Goal: Find specific page/section: Find specific page/section

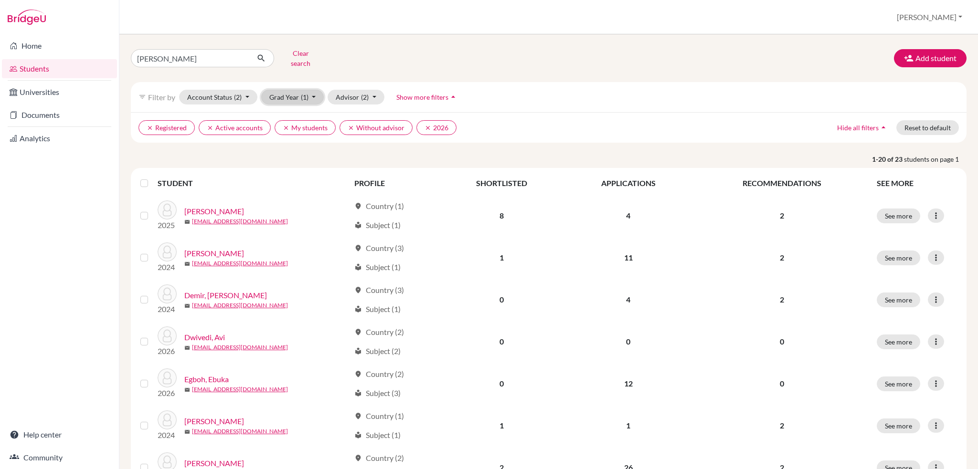
click at [309, 90] on button "Grad Year (1)" at bounding box center [292, 97] width 63 height 15
click at [292, 112] on div "2026 done" at bounding box center [289, 117] width 33 height 11
click at [219, 120] on button "clear Active accounts" at bounding box center [235, 127] width 72 height 15
click at [220, 122] on button "clear My students" at bounding box center [229, 127] width 61 height 15
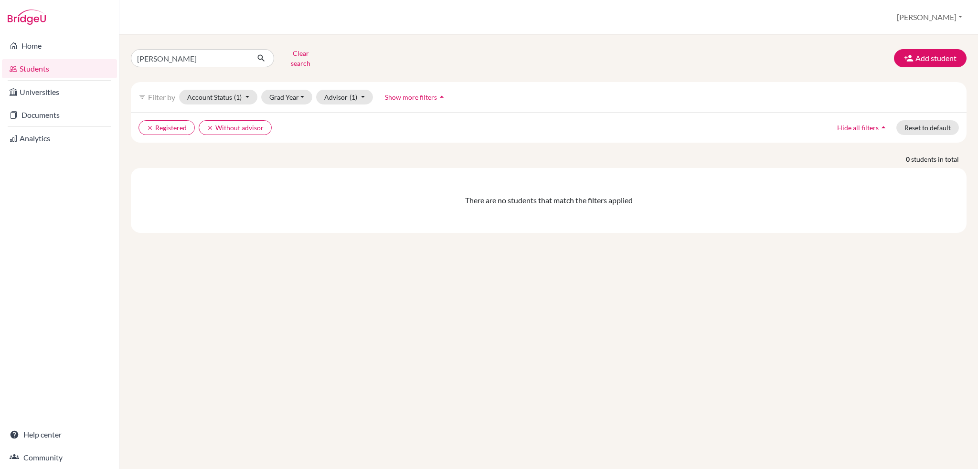
click at [421, 93] on span "Show more filters" at bounding box center [411, 97] width 52 height 8
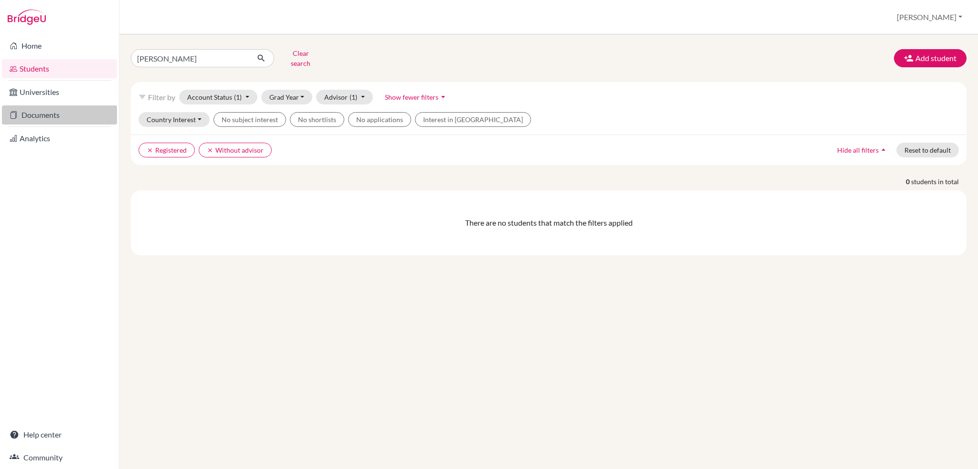
click at [57, 107] on link "Documents" at bounding box center [59, 115] width 115 height 19
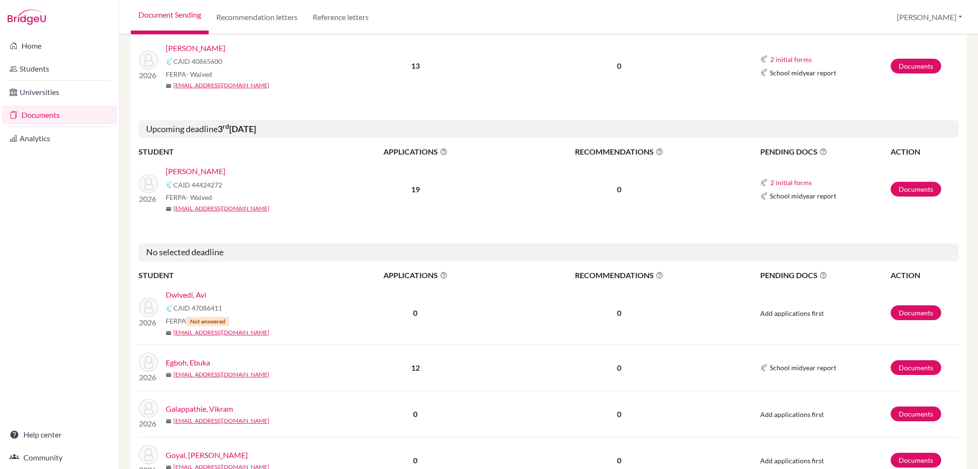
scroll to position [104, 0]
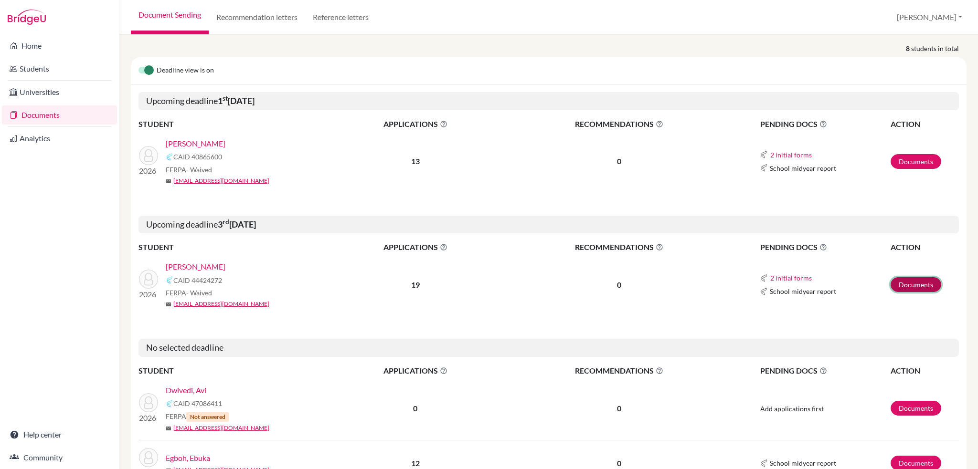
click at [902, 283] on link "Documents" at bounding box center [915, 284] width 51 height 15
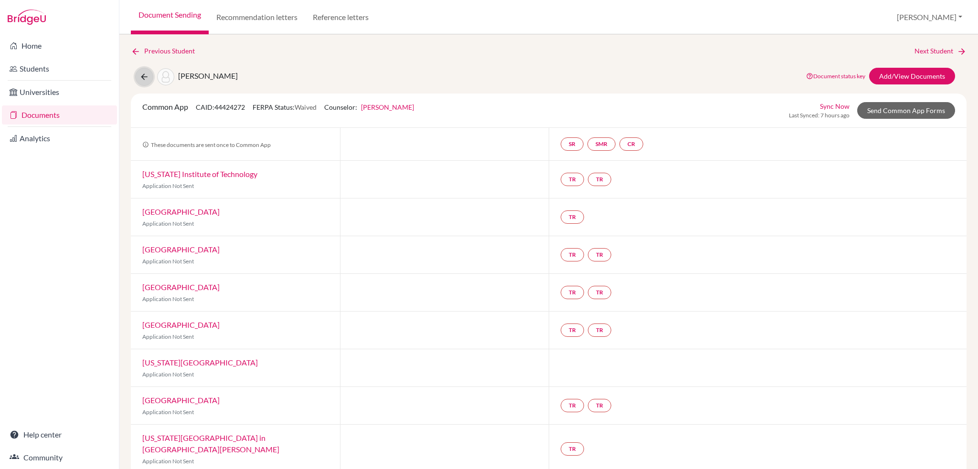
click at [143, 78] on icon at bounding box center [144, 77] width 10 height 10
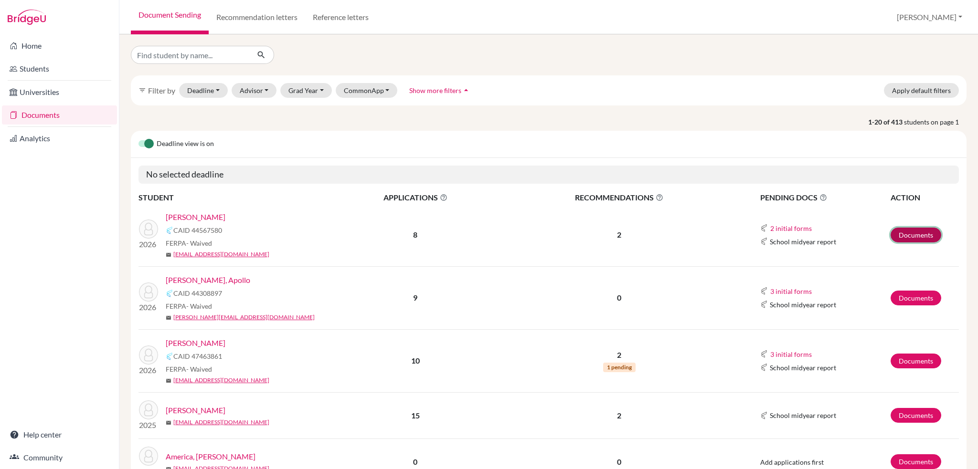
click at [921, 234] on link "Documents" at bounding box center [915, 235] width 51 height 15
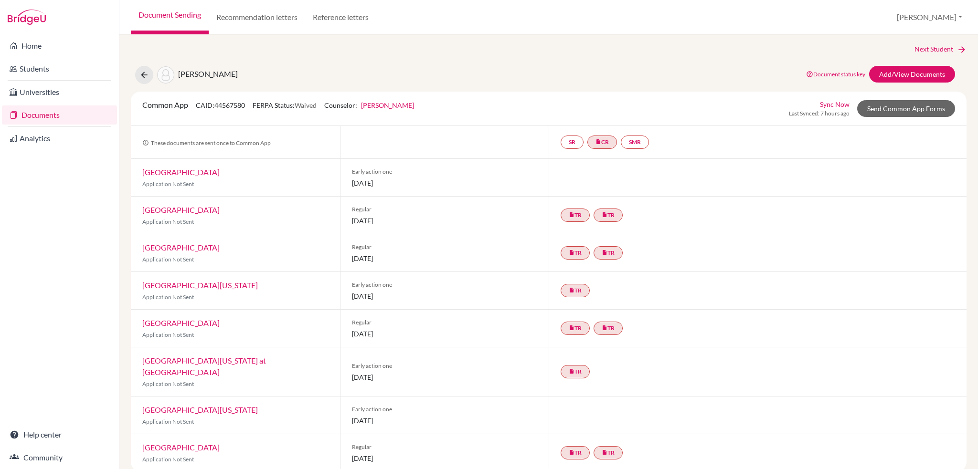
scroll to position [2, 0]
click at [147, 76] on icon at bounding box center [144, 75] width 10 height 10
